Goal: Navigation & Orientation: Understand site structure

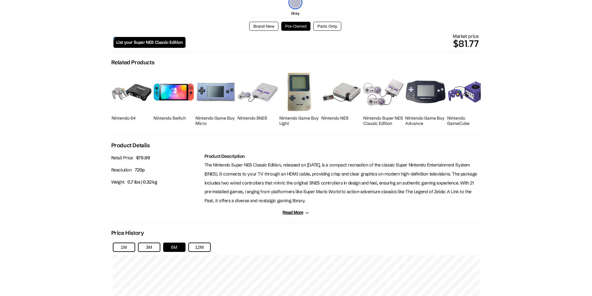
scroll to position [249, 0]
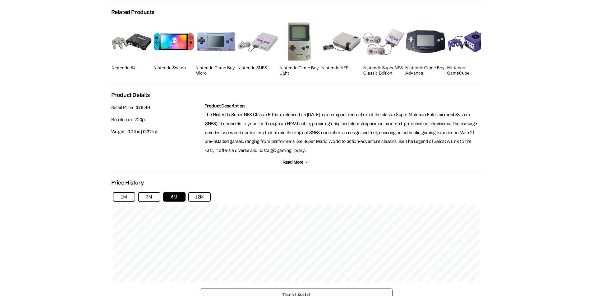
click at [259, 66] on h2 "Nintendo SNES" at bounding box center [257, 67] width 40 height 5
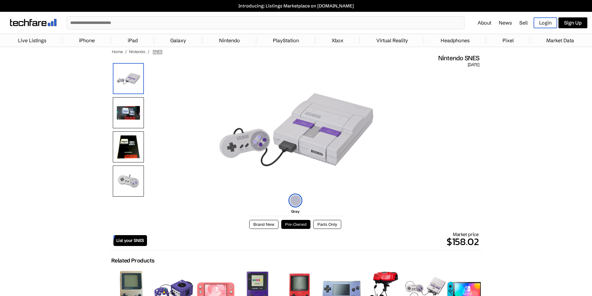
click at [468, 39] on link "Headphones" at bounding box center [454, 40] width 35 height 12
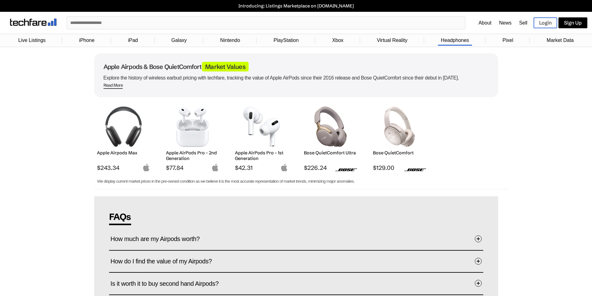
click at [510, 41] on link "Pixel" at bounding box center [507, 40] width 17 height 12
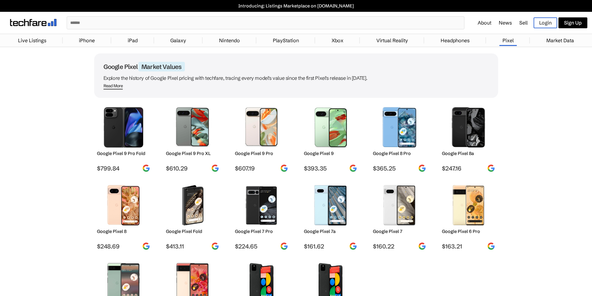
click at [293, 40] on link "PlayStation" at bounding box center [286, 40] width 32 height 12
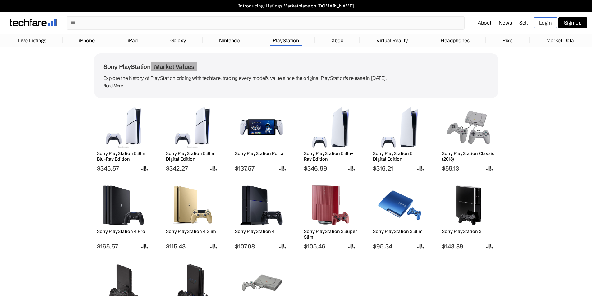
click at [238, 41] on link "Nintendo" at bounding box center [229, 40] width 27 height 12
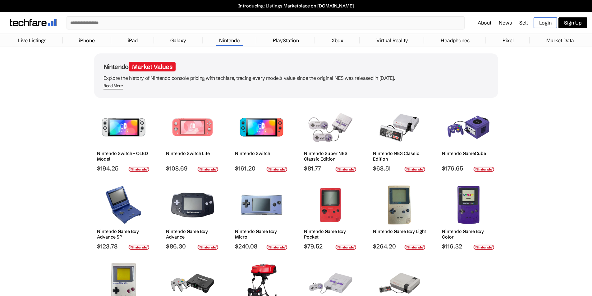
click at [179, 39] on link "Galaxy" at bounding box center [178, 40] width 22 height 12
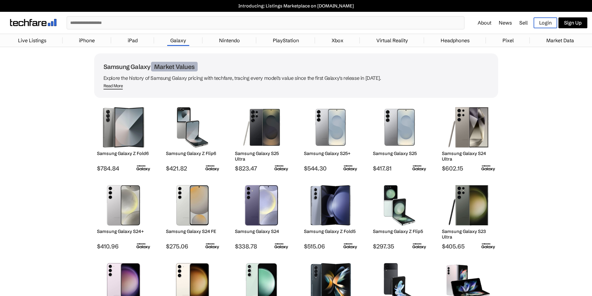
click at [135, 39] on link "iPad" at bounding box center [133, 40] width 16 height 12
